Goal: Task Accomplishment & Management: Manage account settings

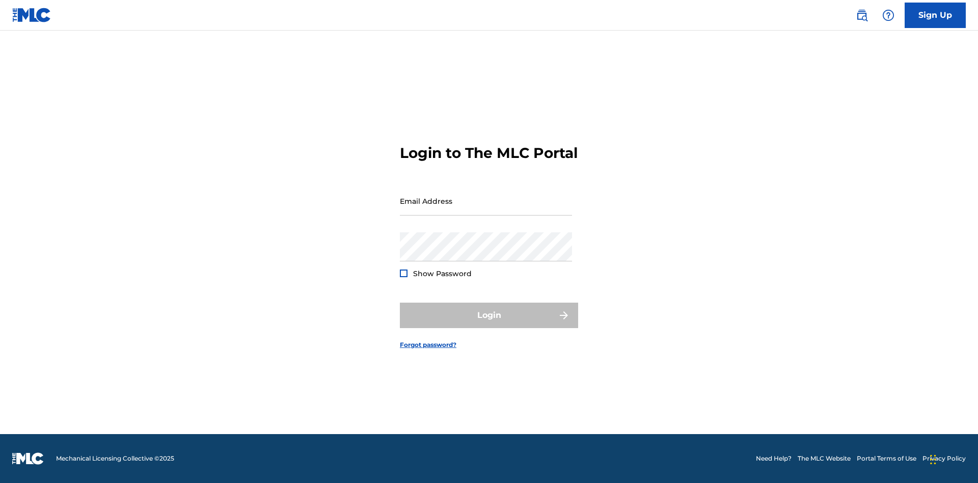
scroll to position [13, 0]
type input "[EMAIL_ADDRESS][DOMAIN_NAME]"
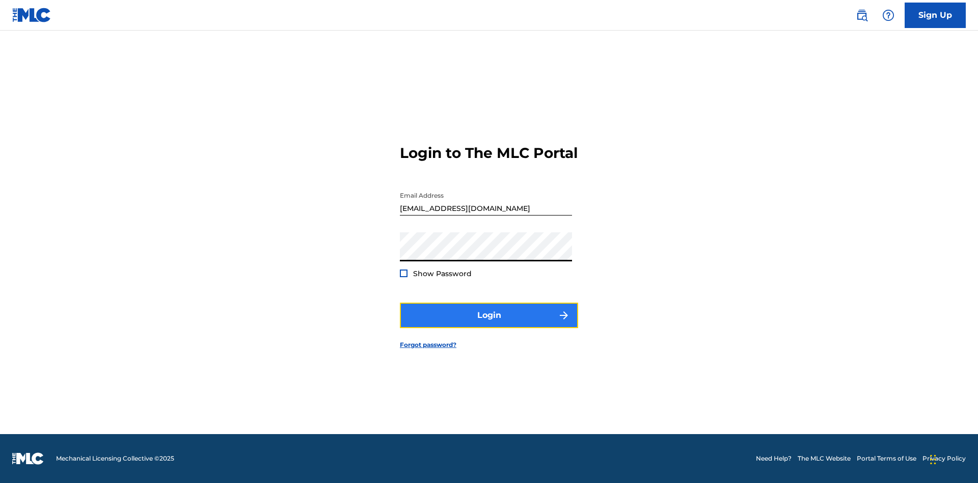
click at [489, 324] on button "Login" at bounding box center [489, 315] width 178 height 25
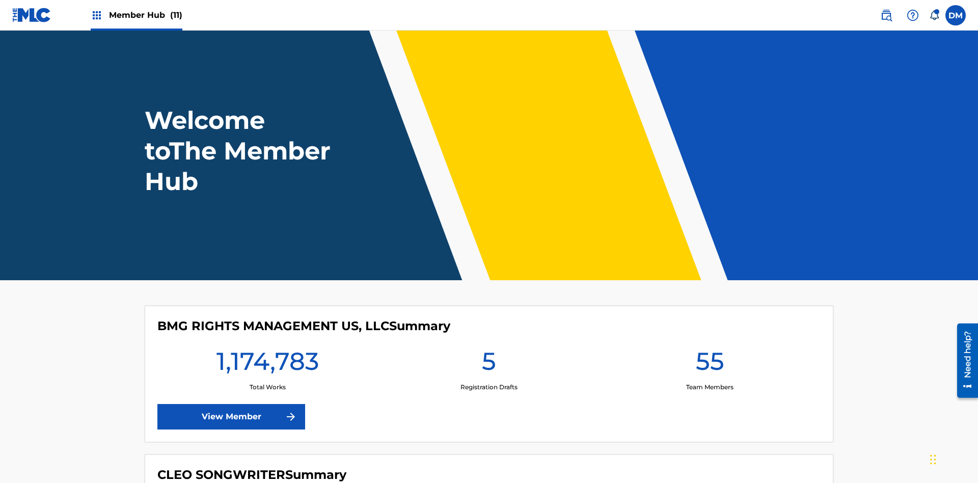
click at [145, 15] on span "Member Hub (11)" at bounding box center [145, 15] width 73 height 12
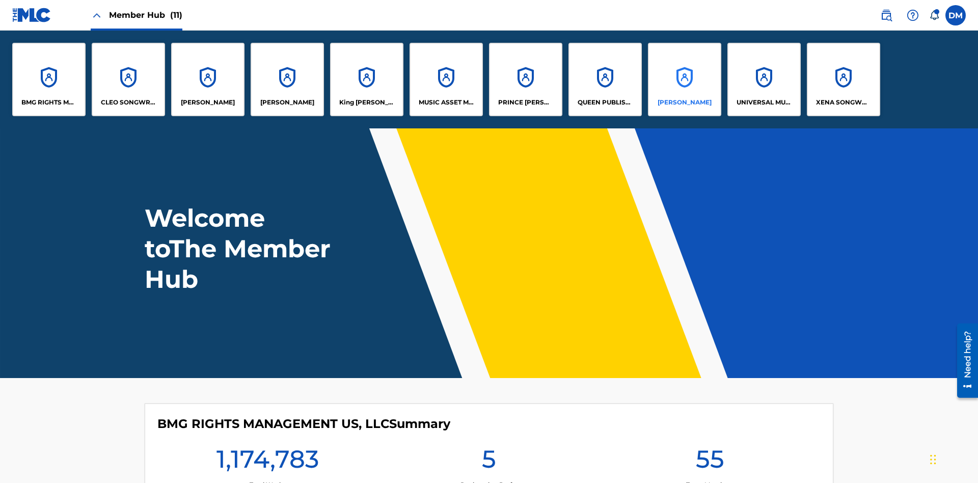
click at [684, 102] on p "RONALD MCTESTERSON" at bounding box center [685, 102] width 54 height 9
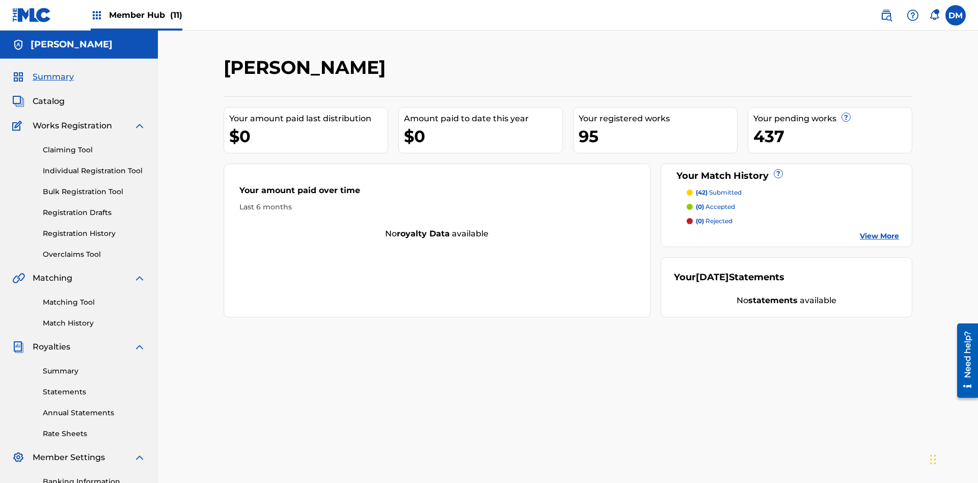
scroll to position [149, 0]
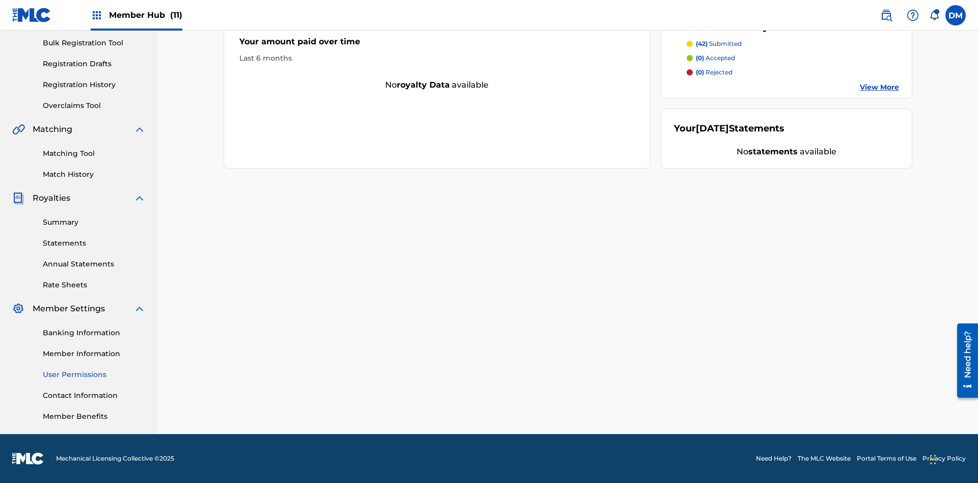
click at [94, 375] on link "User Permissions" at bounding box center [94, 374] width 103 height 11
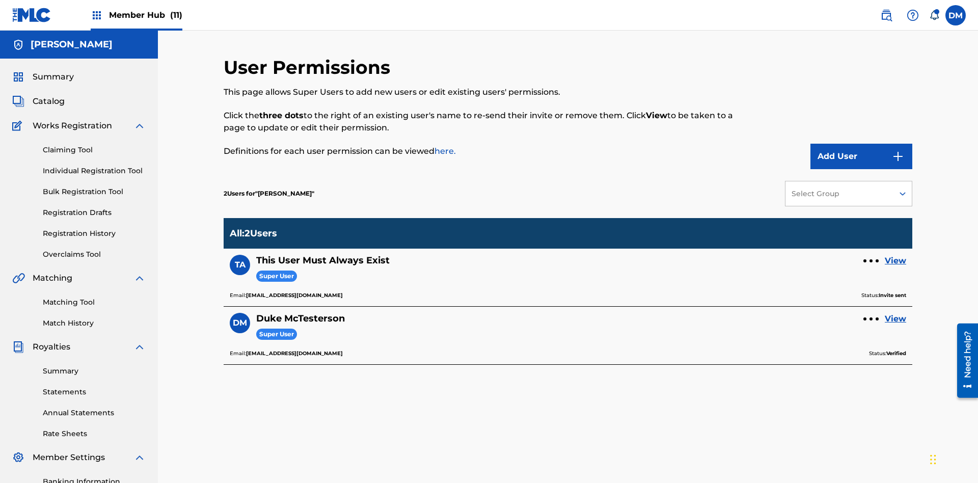
scroll to position [149, 0]
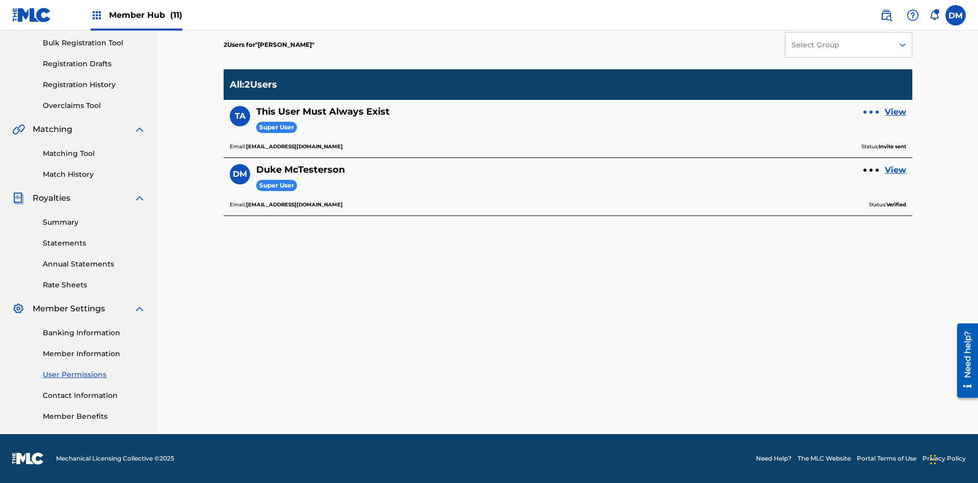
click at [871, 112] on div at bounding box center [871, 112] width 3 height 3
click at [871, 73] on p "Resend Invite" at bounding box center [871, 67] width 87 height 24
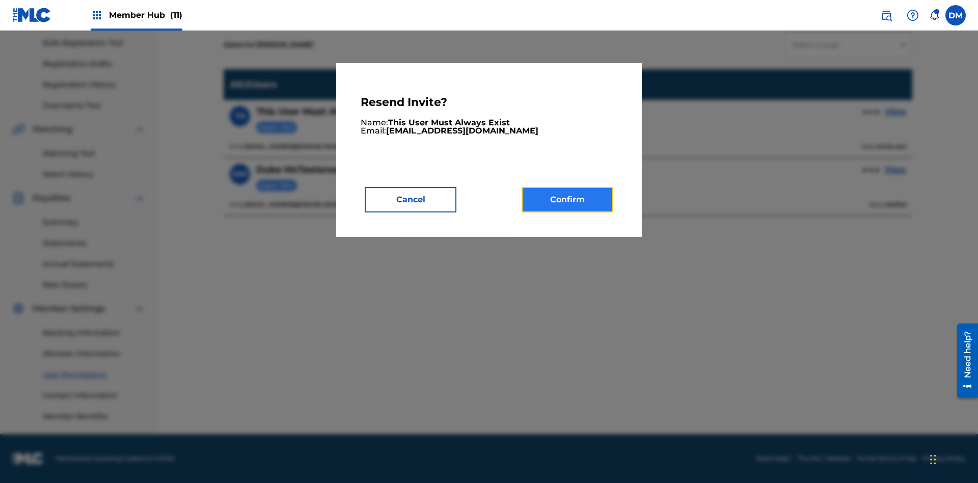
click at [568, 199] on button "Confirm" at bounding box center [568, 199] width 92 height 25
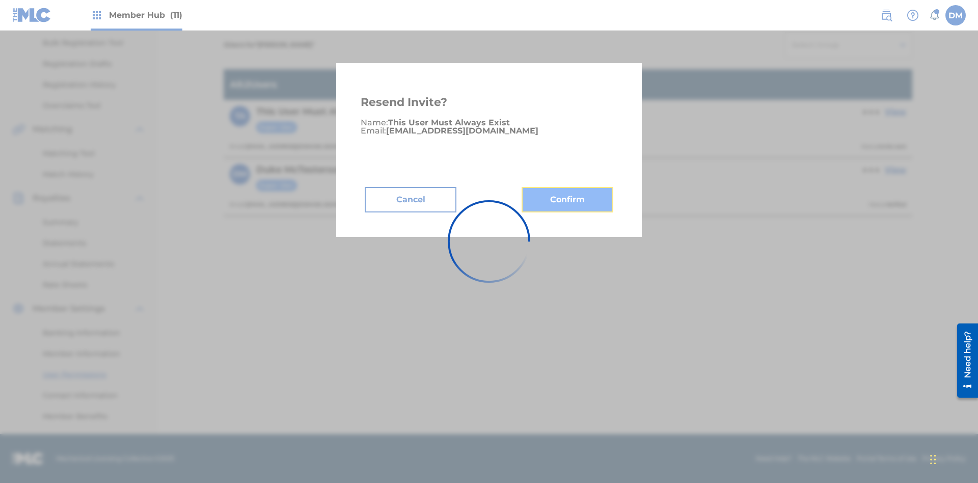
scroll to position [125, 0]
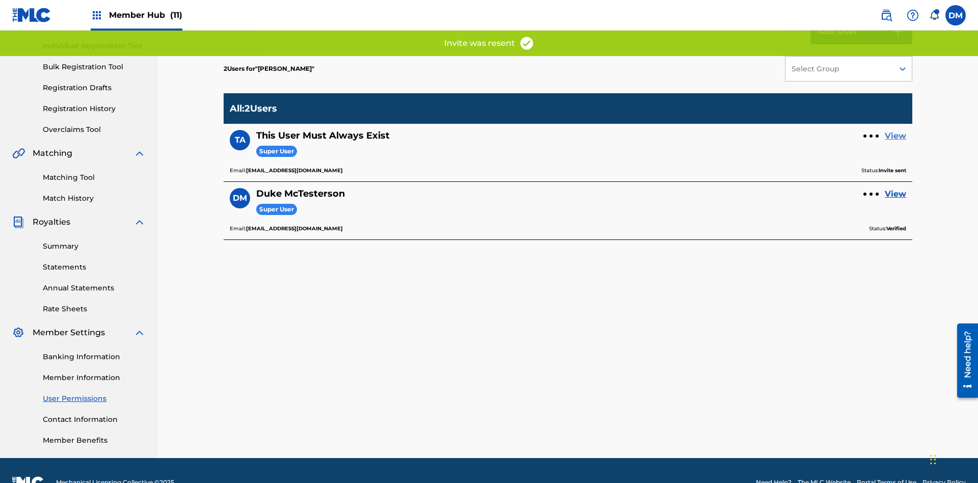
click at [896, 130] on link "View" at bounding box center [895, 136] width 21 height 12
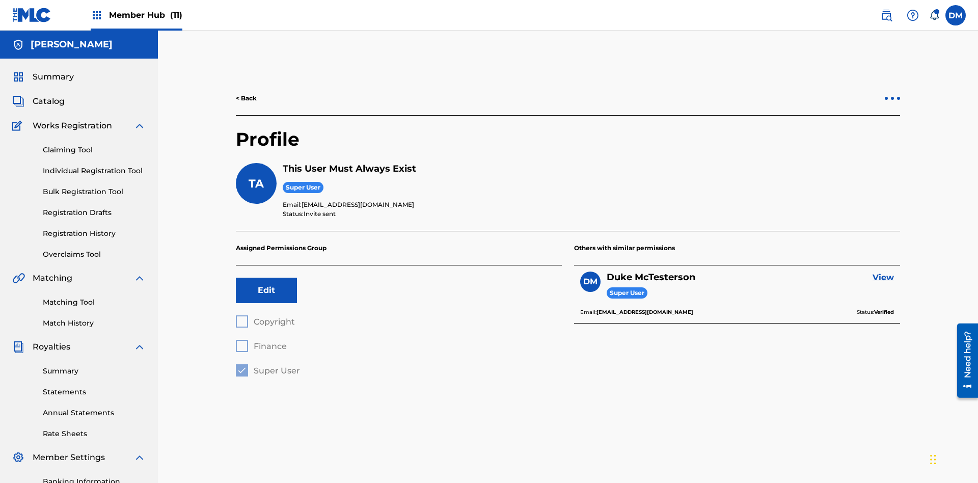
click at [893, 97] on div at bounding box center [892, 98] width 3 height 3
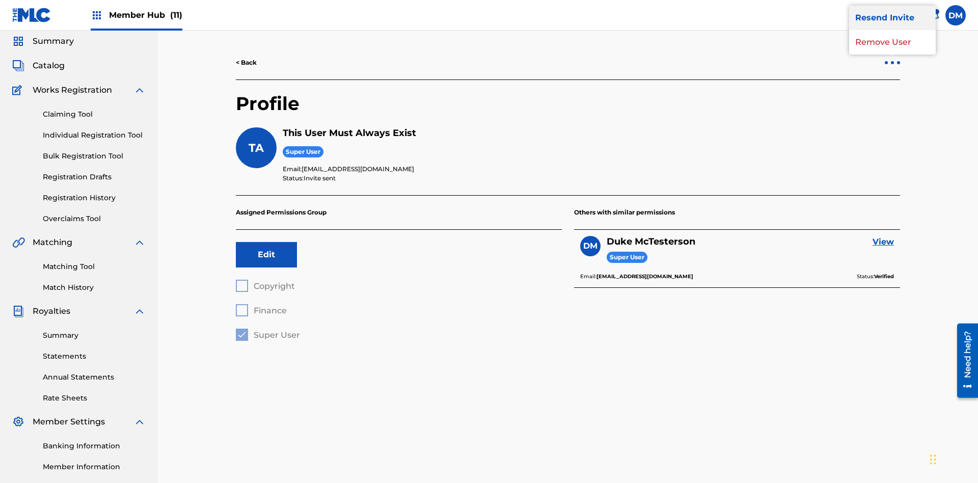
click at [893, 30] on p "Resend Invite" at bounding box center [892, 18] width 87 height 24
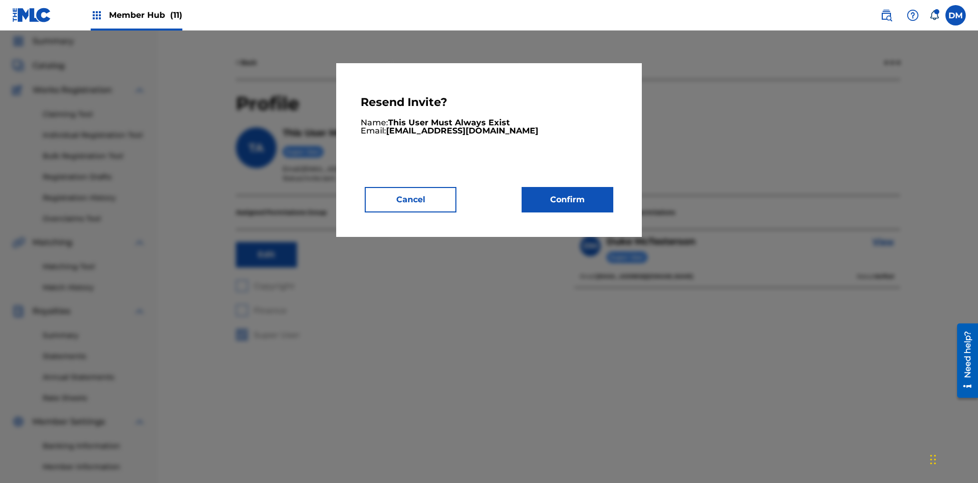
scroll to position [0, 0]
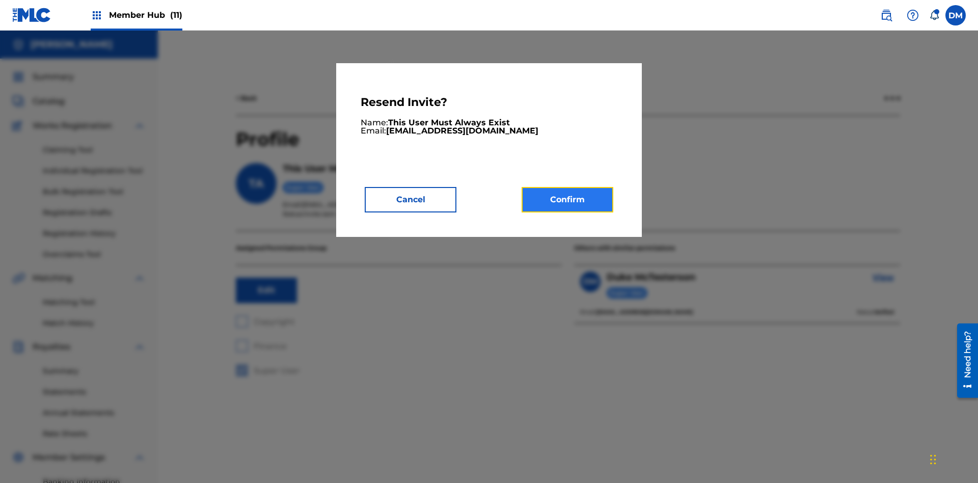
click at [568, 199] on button "Confirm" at bounding box center [568, 199] width 92 height 25
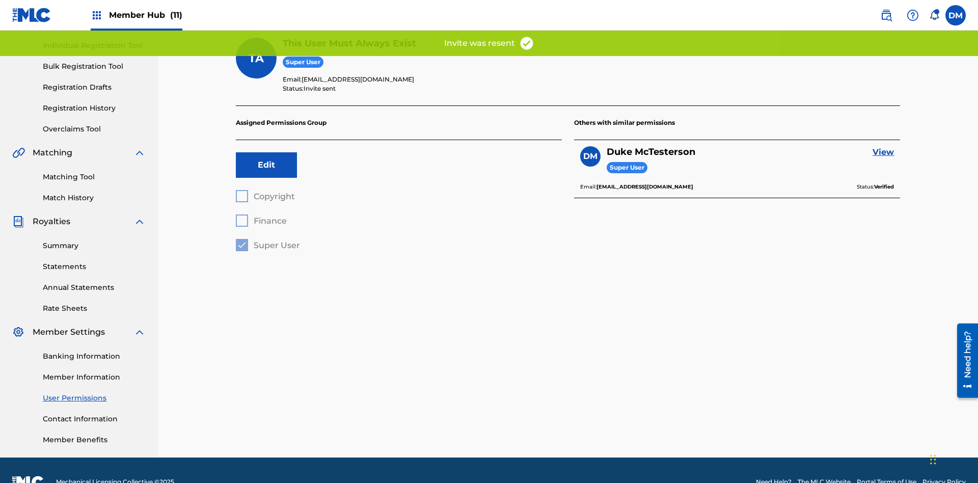
scroll to position [101, 0]
